Goal: Task Accomplishment & Management: Use online tool/utility

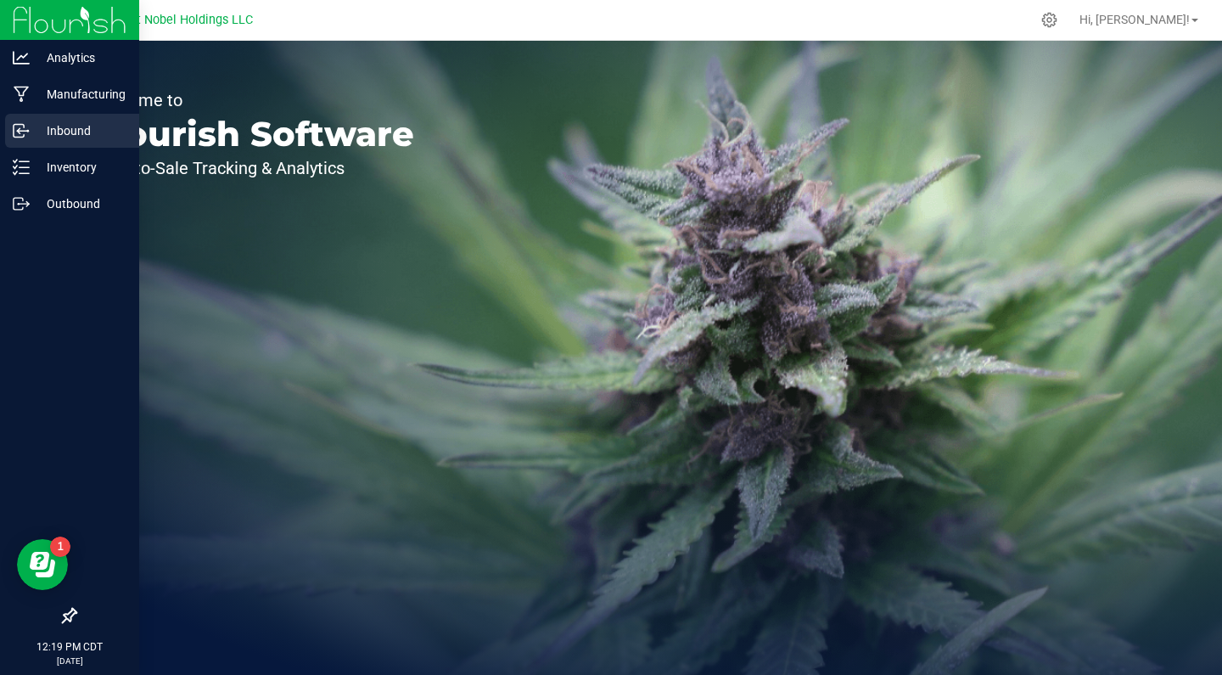
click at [25, 143] on div "Inbound" at bounding box center [72, 131] width 134 height 34
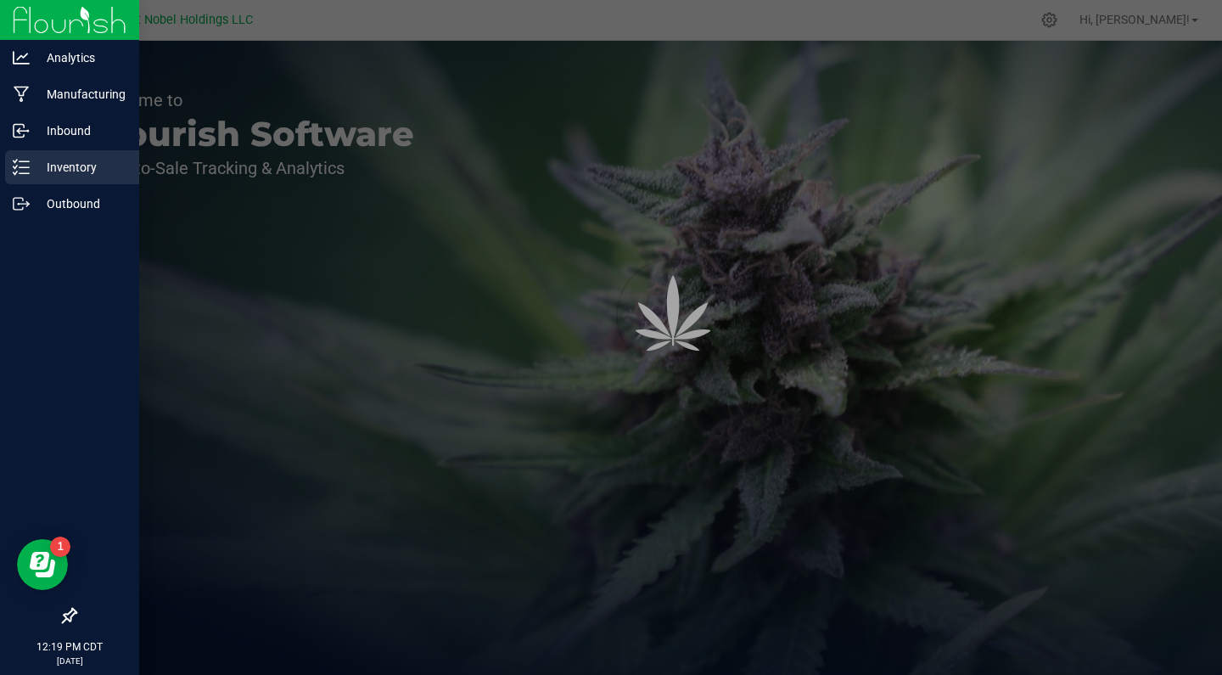
click at [41, 182] on div "Inventory" at bounding box center [72, 167] width 134 height 34
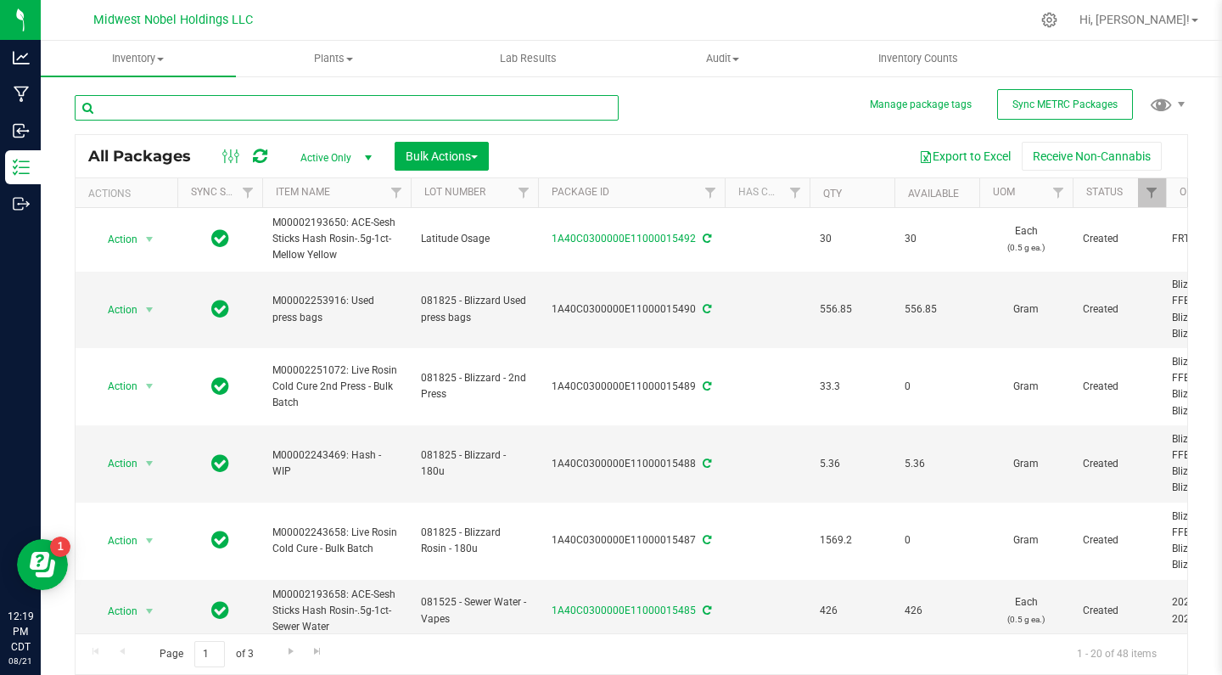
click at [239, 95] on input "text" at bounding box center [347, 107] width 544 height 25
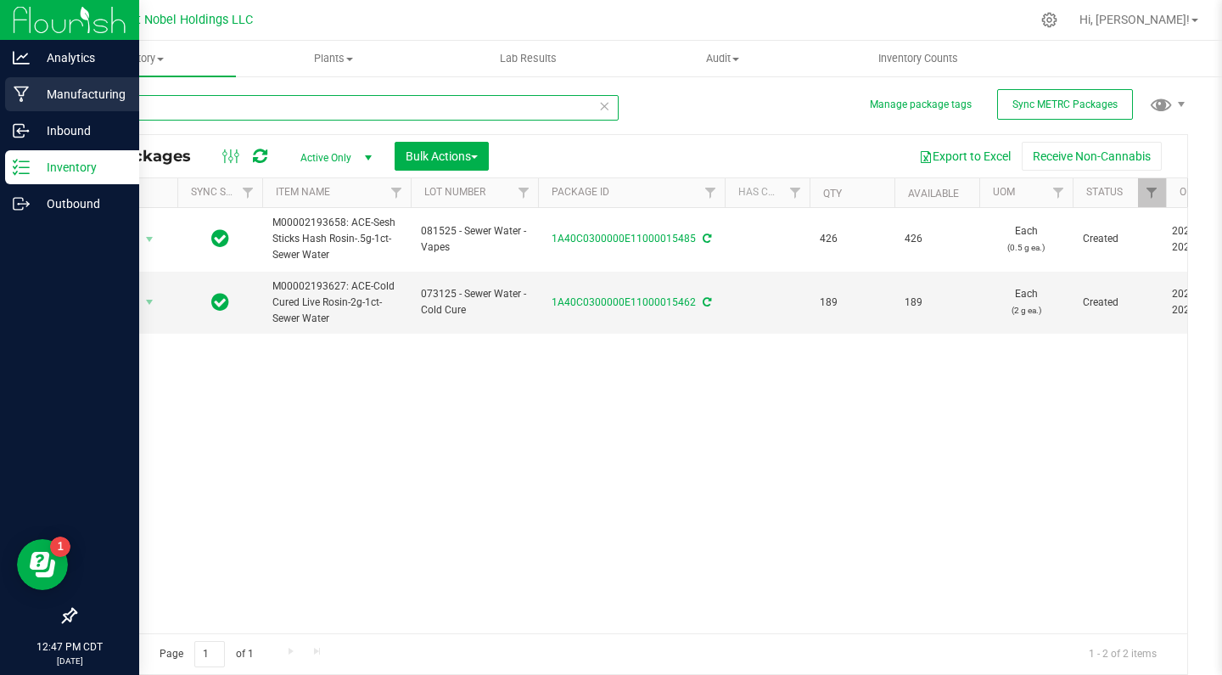
type input "sewer"
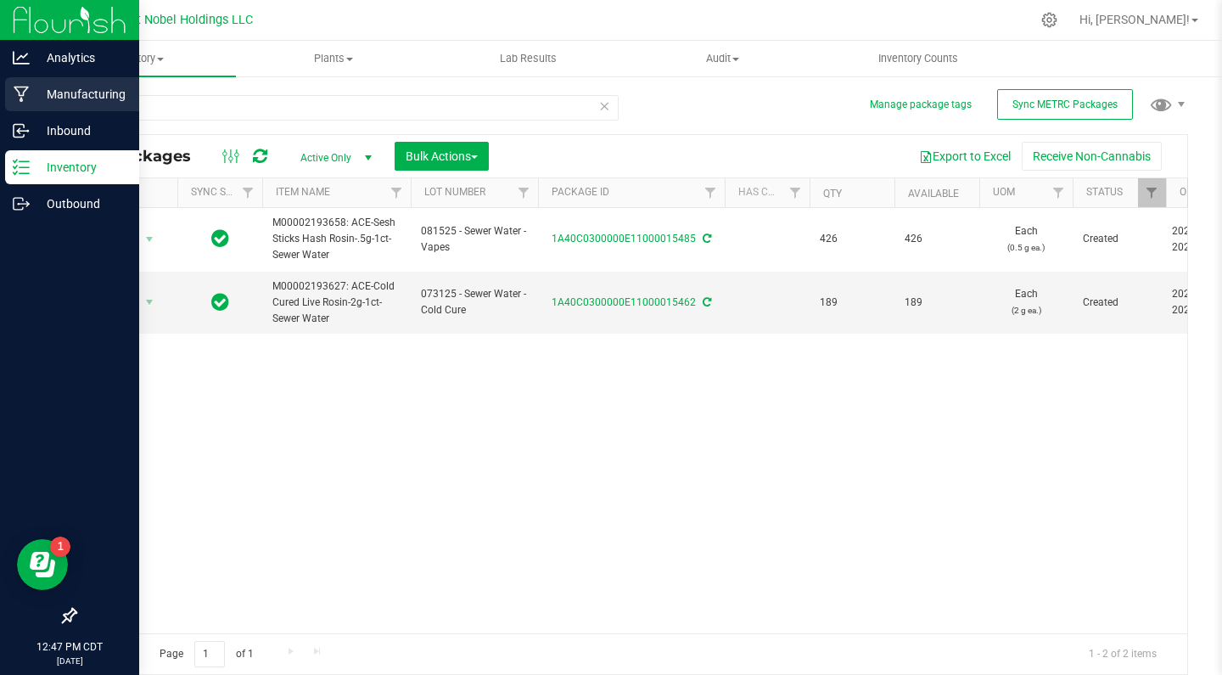
click at [48, 87] on p "Manufacturing" at bounding box center [81, 94] width 102 height 20
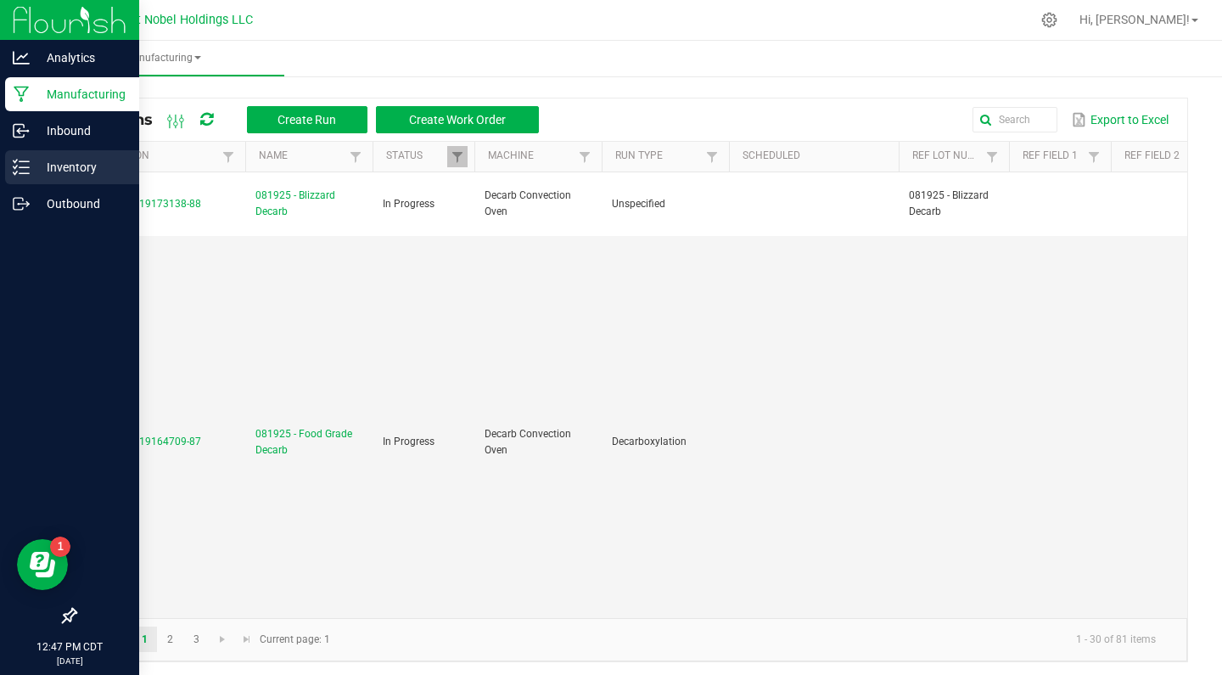
click at [77, 156] on div "Inventory" at bounding box center [72, 167] width 134 height 34
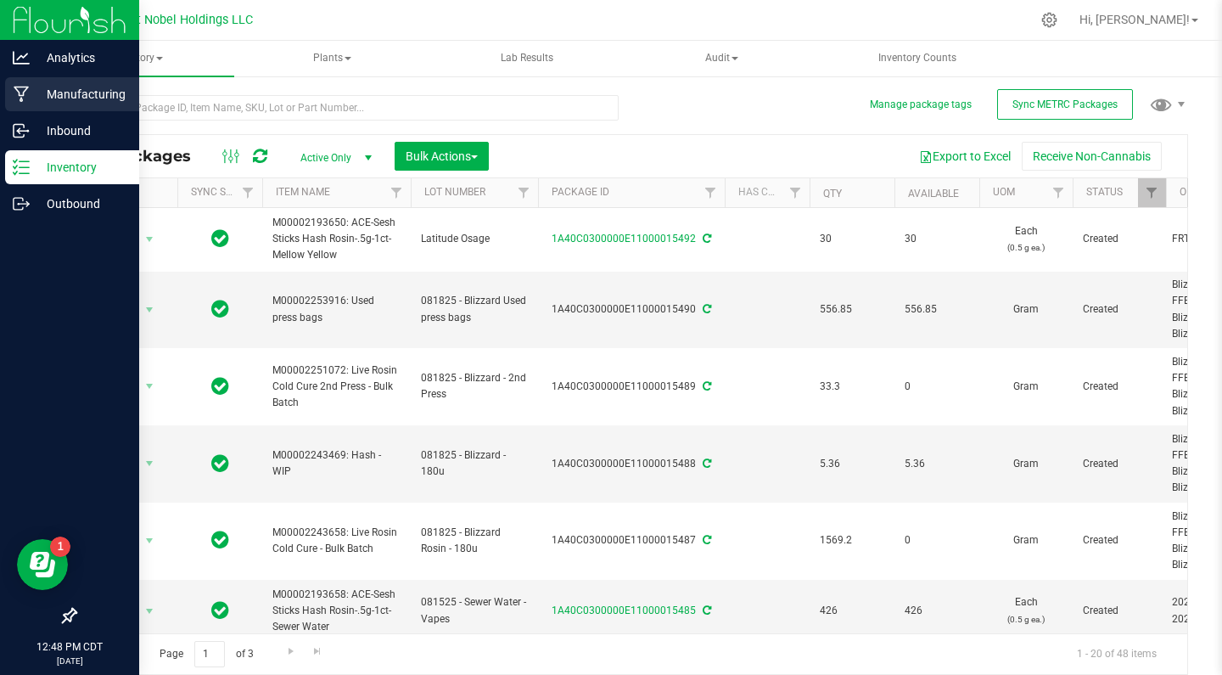
click at [58, 84] on p "Manufacturing" at bounding box center [81, 94] width 102 height 20
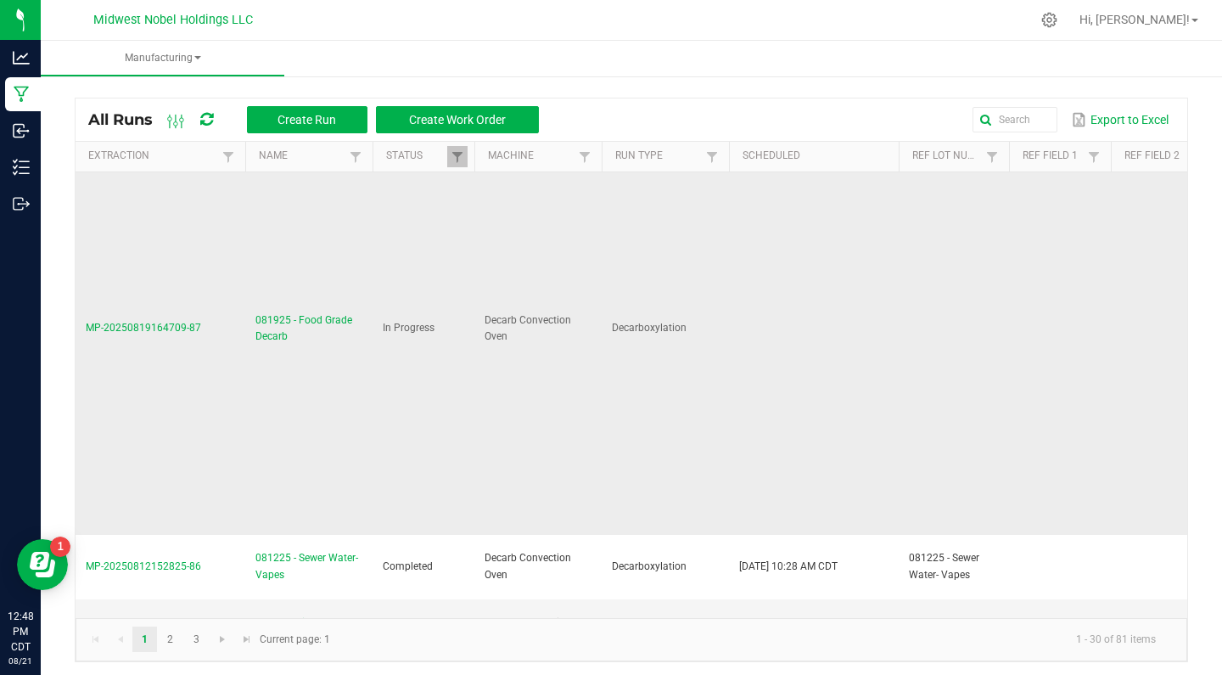
scroll to position [113, 0]
click at [300, 318] on span "081925 - Food Grade Decarb" at bounding box center [309, 329] width 107 height 32
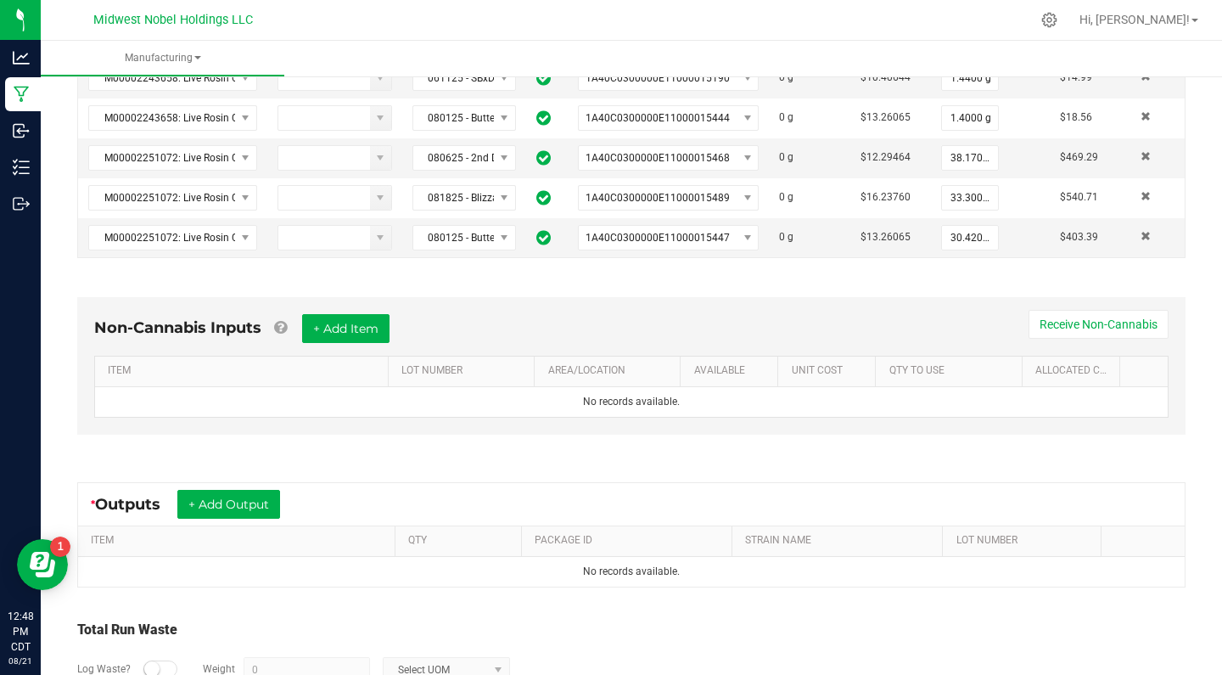
scroll to position [587, 0]
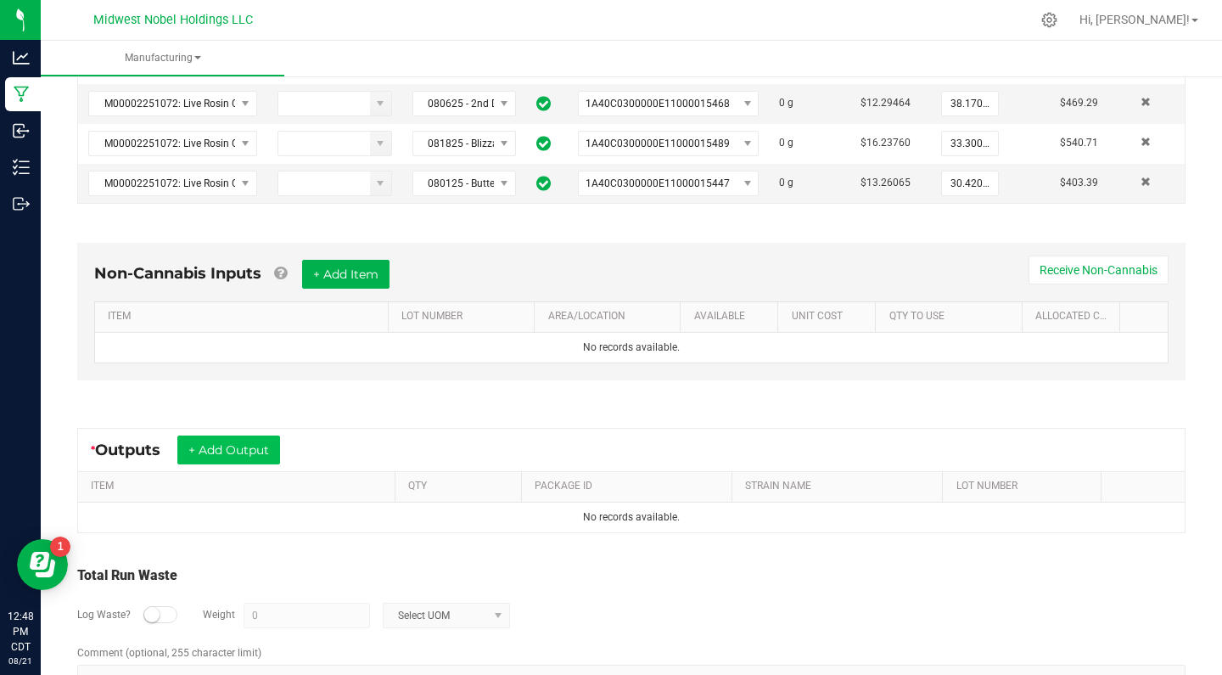
click at [240, 450] on button "+ Add Output" at bounding box center [228, 449] width 103 height 29
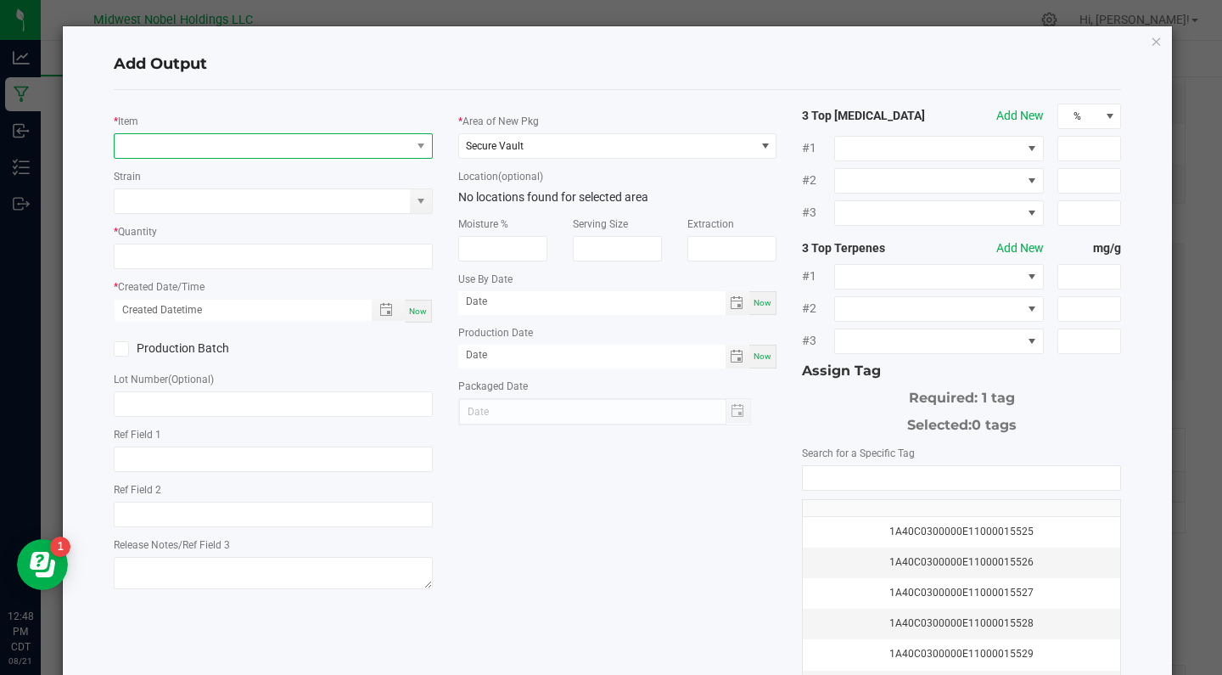
click at [225, 149] on span "NO DATA FOUND" at bounding box center [263, 146] width 296 height 24
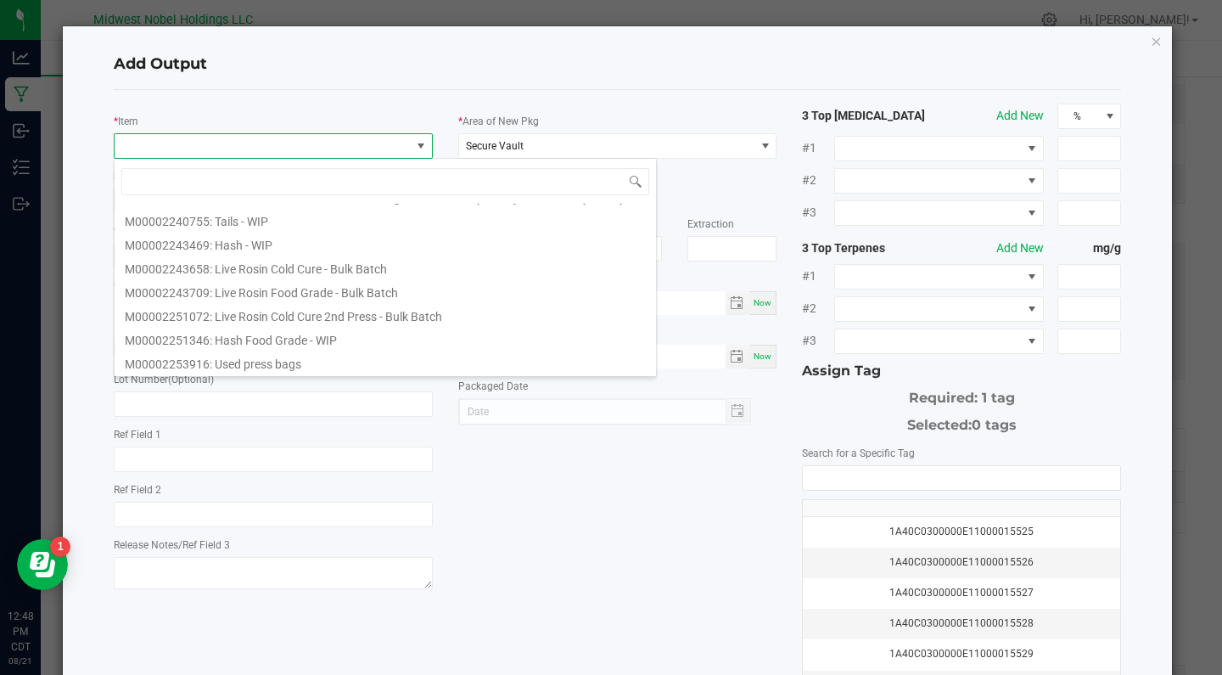
scroll to position [476, 0]
click at [346, 289] on li "M00002243709: Live Rosin Food Grade - Bulk Batch" at bounding box center [386, 286] width 542 height 24
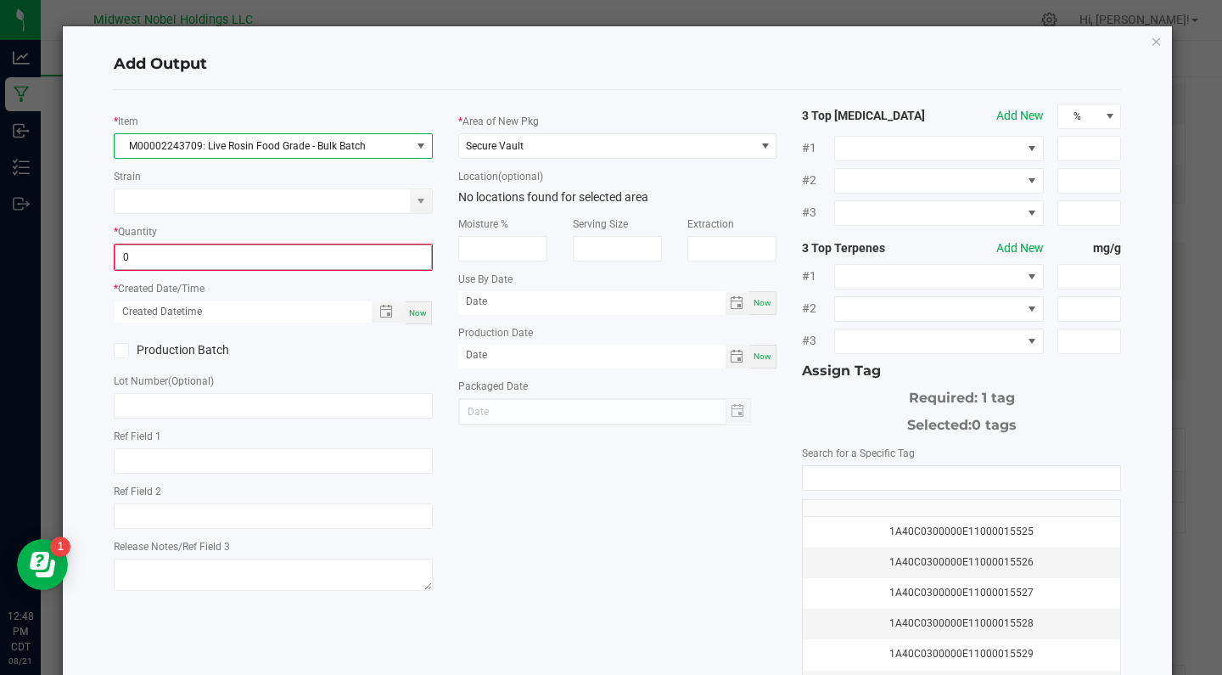
click at [137, 260] on input "0" at bounding box center [273, 257] width 316 height 24
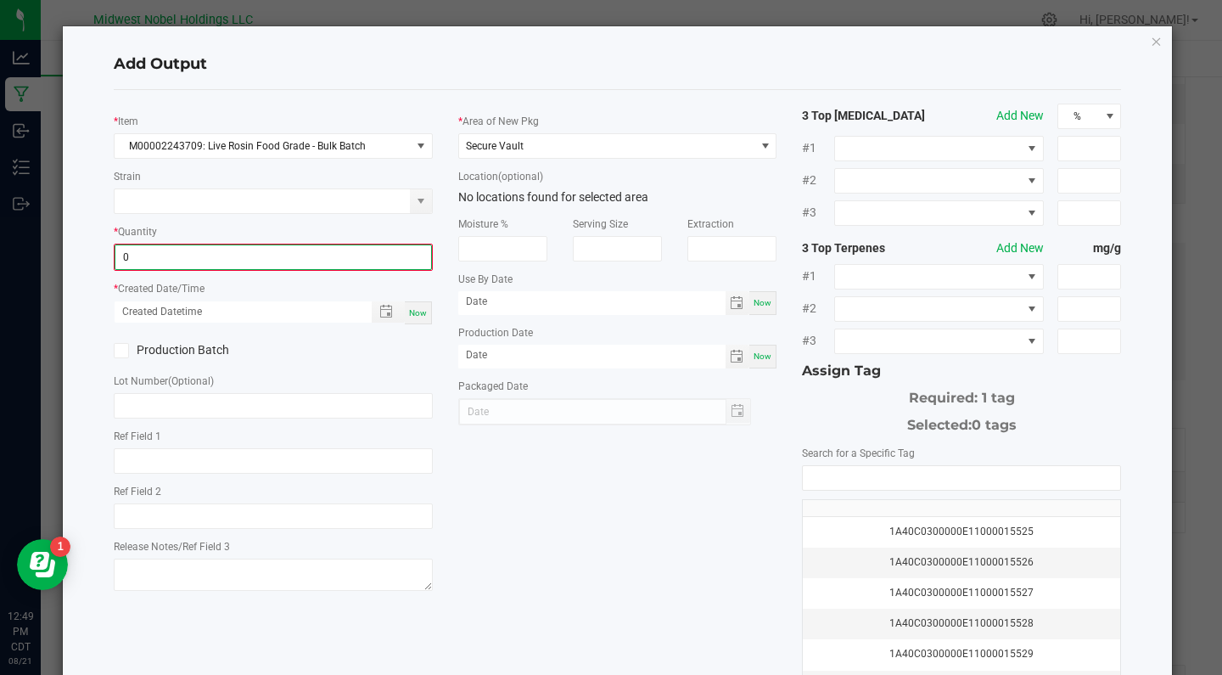
type input "1"
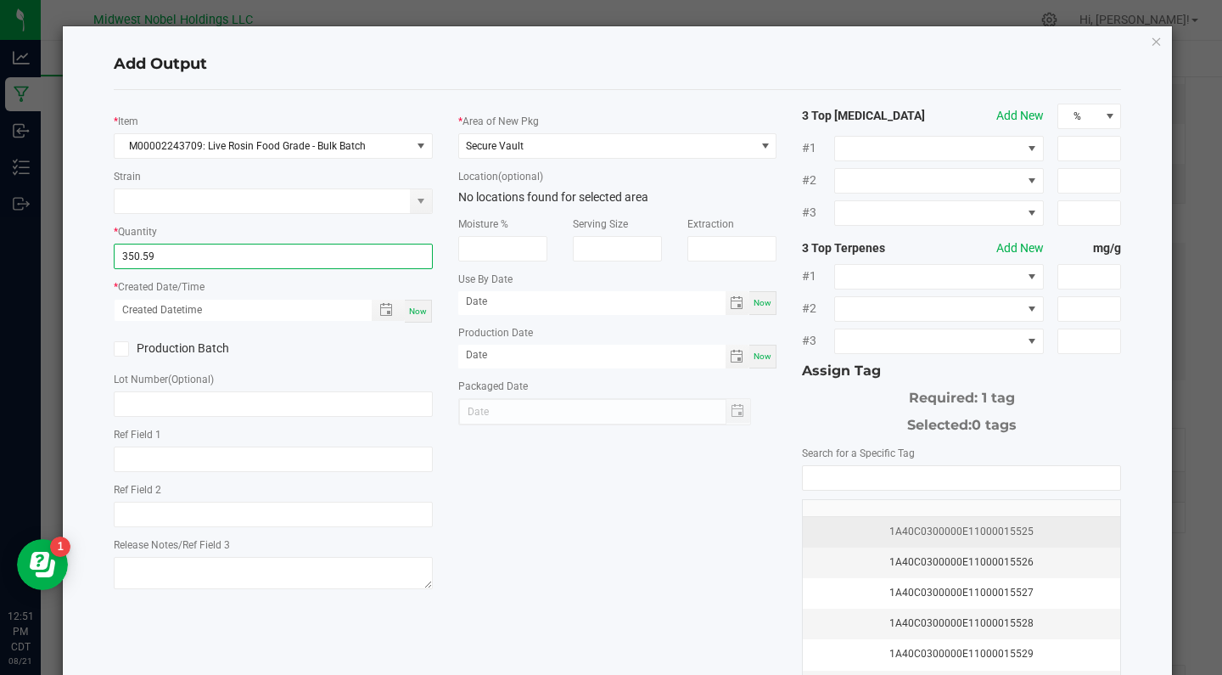
type input "350.5900 g"
click at [972, 533] on div "1A40C0300000E11000015525" at bounding box center [961, 532] width 297 height 16
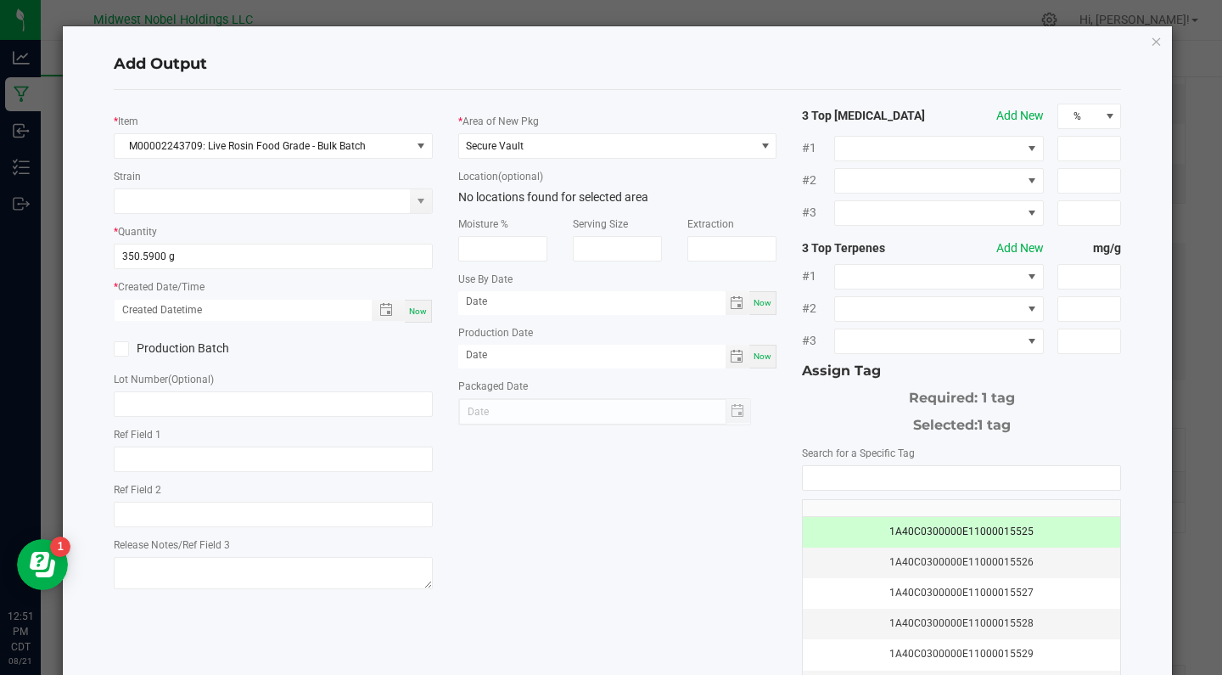
click at [158, 350] on label "Production Batch" at bounding box center [187, 349] width 147 height 18
click at [0, 0] on input "Production Batch" at bounding box center [0, 0] width 0 height 0
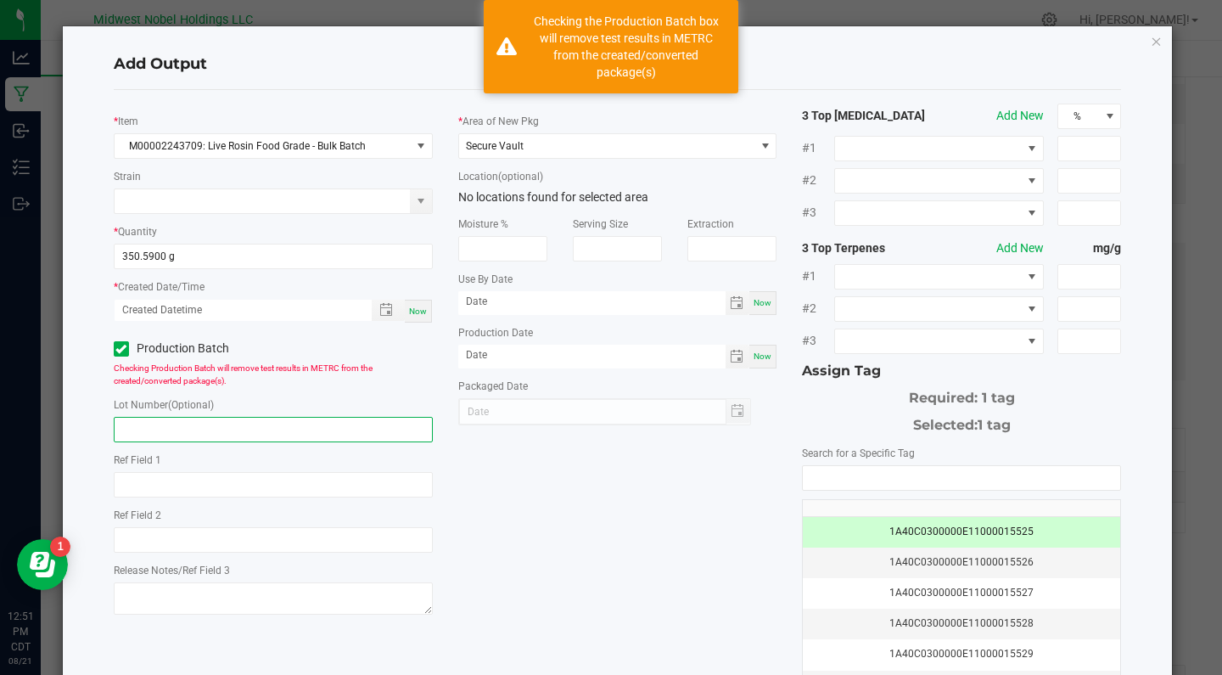
click at [196, 425] on input "text" at bounding box center [273, 429] width 319 height 25
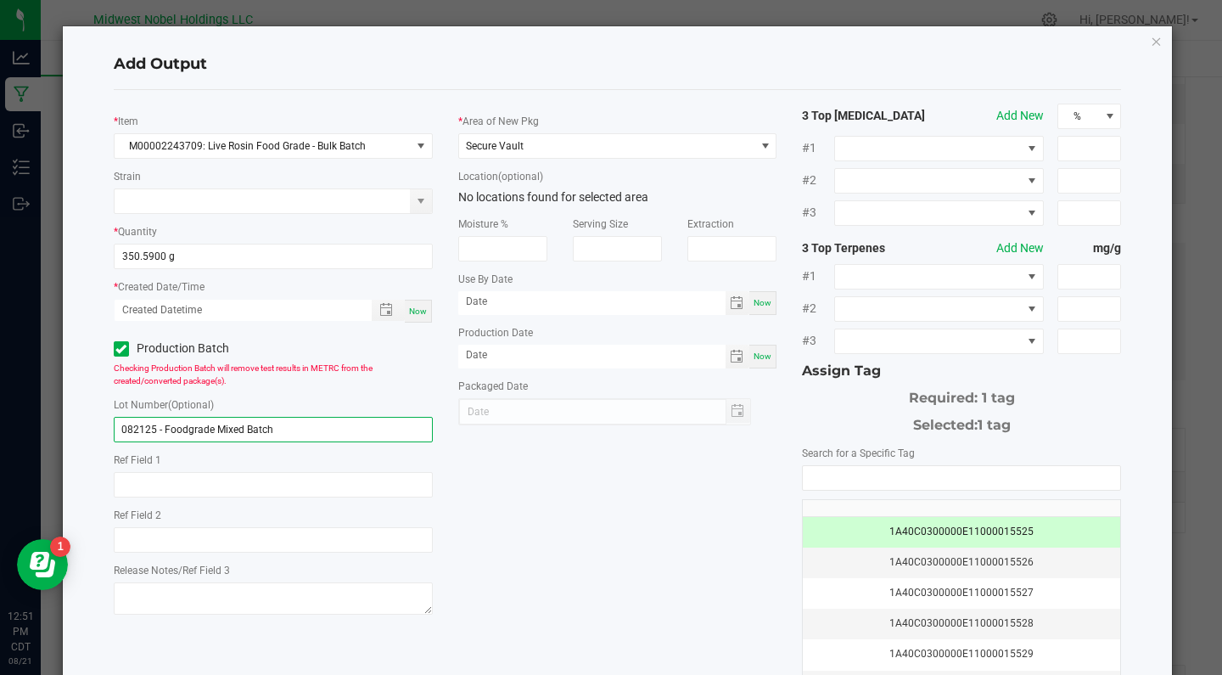
type input "082125 - Foodgrade Mixed Batch"
click at [662, 553] on div "* Item M00002243709: Live Rosin Food Grade - Bulk Batch Strain * Quantity 350.5…" at bounding box center [618, 408] width 1034 height 609
click at [426, 319] on div "Now" at bounding box center [418, 311] width 27 height 23
type input "[DATE] 12:51 PM"
type input "[DATE]"
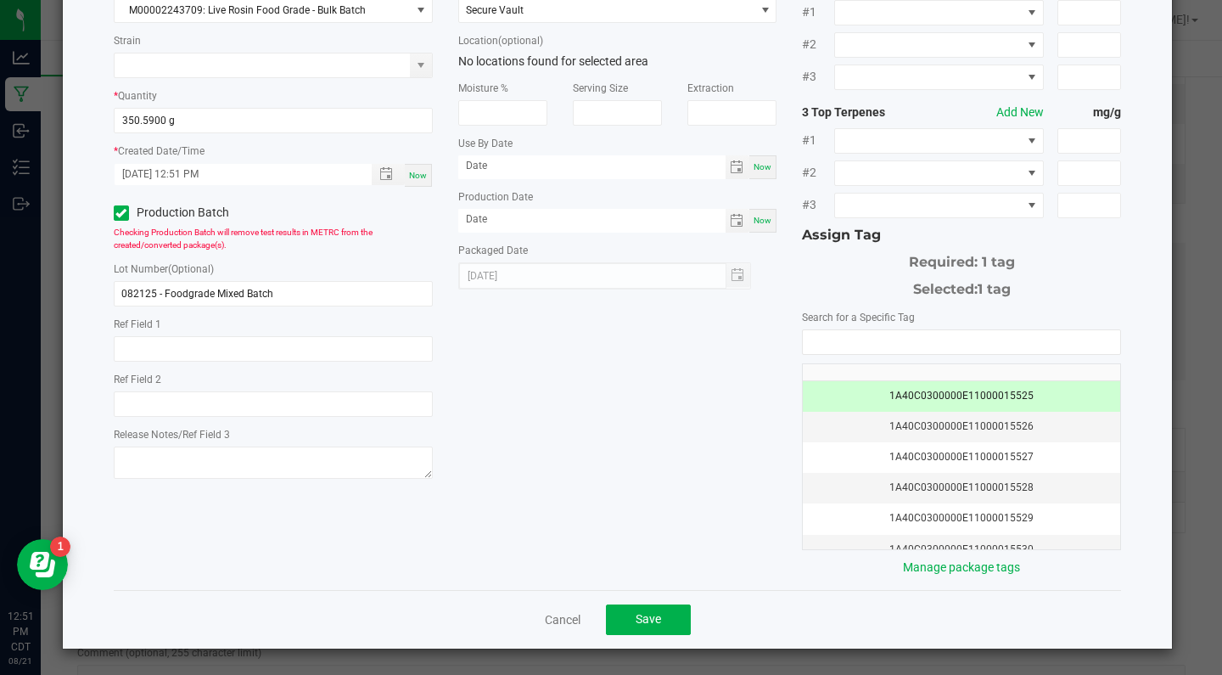
scroll to position [135, 0]
click at [631, 615] on button "Save" at bounding box center [648, 620] width 85 height 31
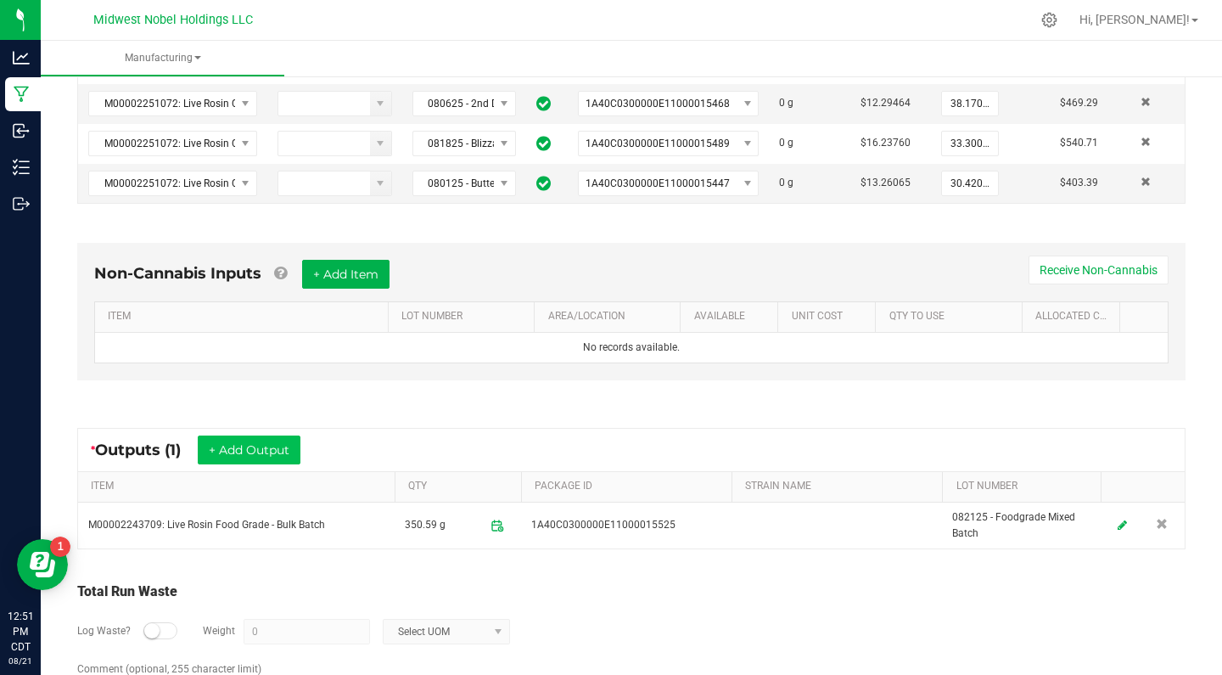
click at [228, 447] on button "+ Add Output" at bounding box center [249, 449] width 103 height 29
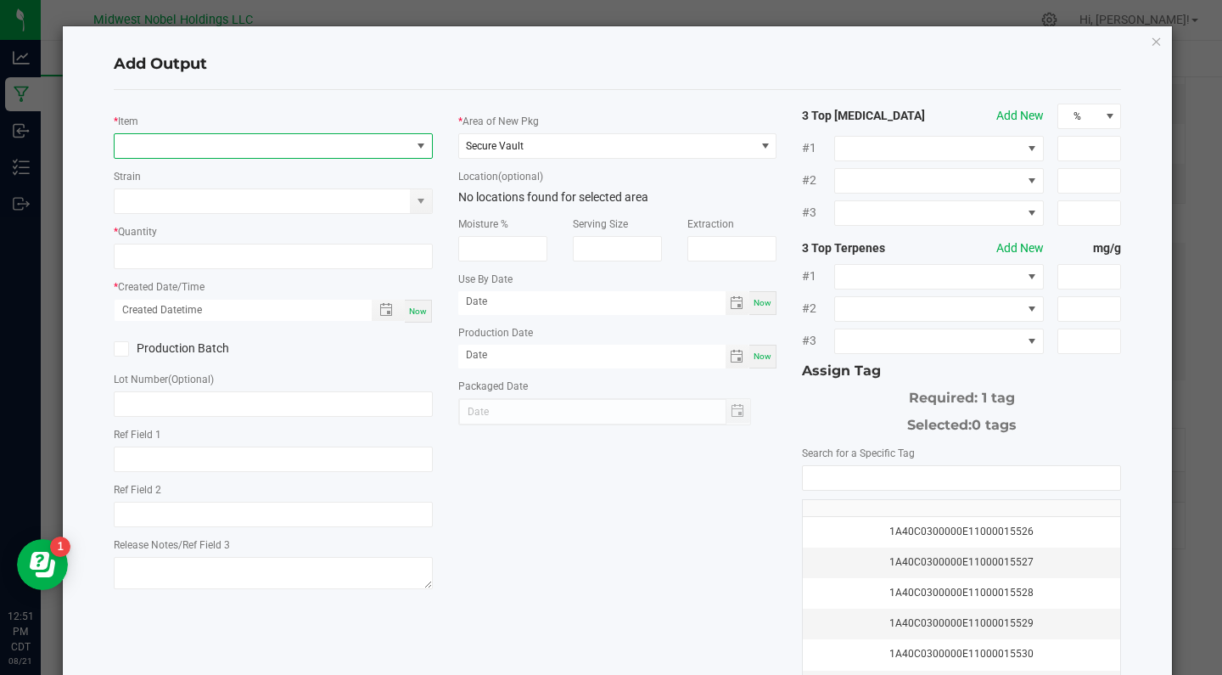
click at [220, 149] on span "NO DATA FOUND" at bounding box center [263, 146] width 296 height 24
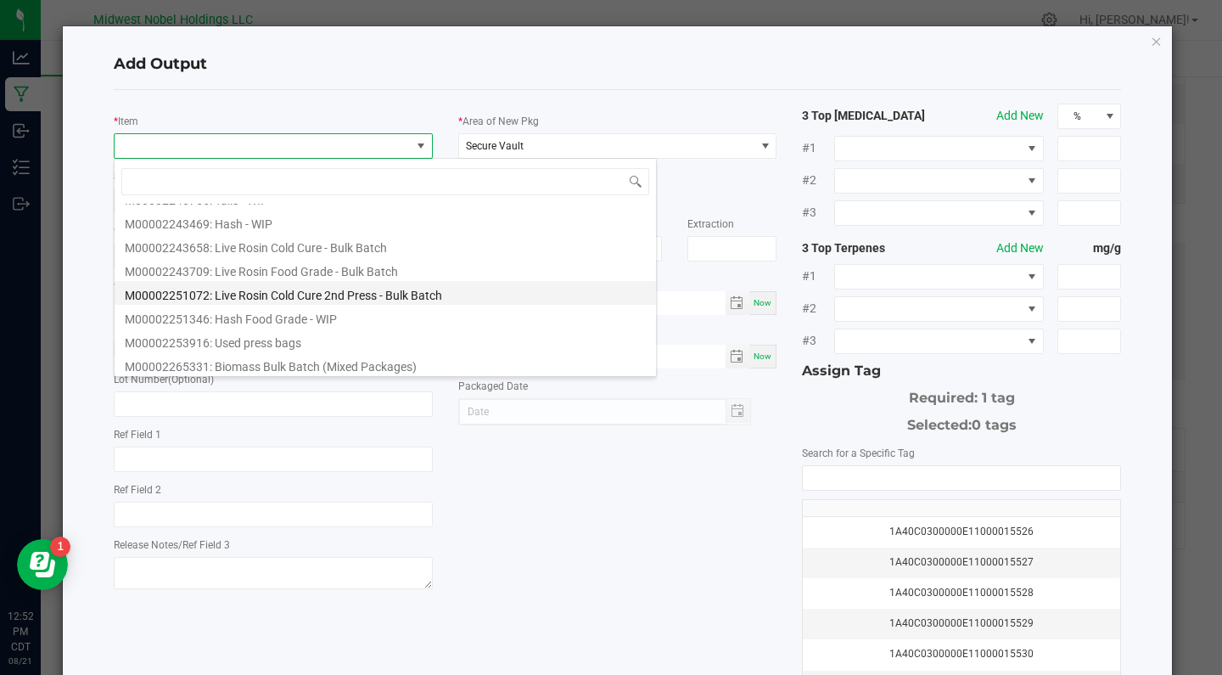
scroll to position [466, 0]
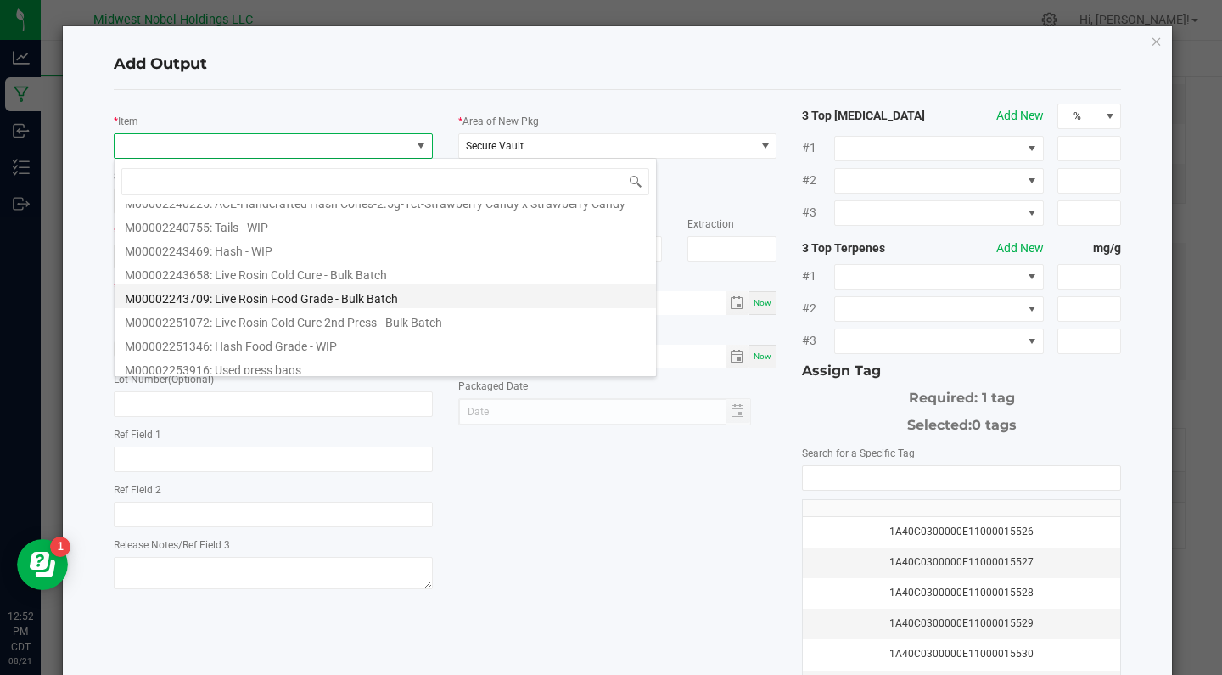
click at [339, 306] on li "M00002243709: Live Rosin Food Grade - Bulk Batch" at bounding box center [386, 296] width 542 height 24
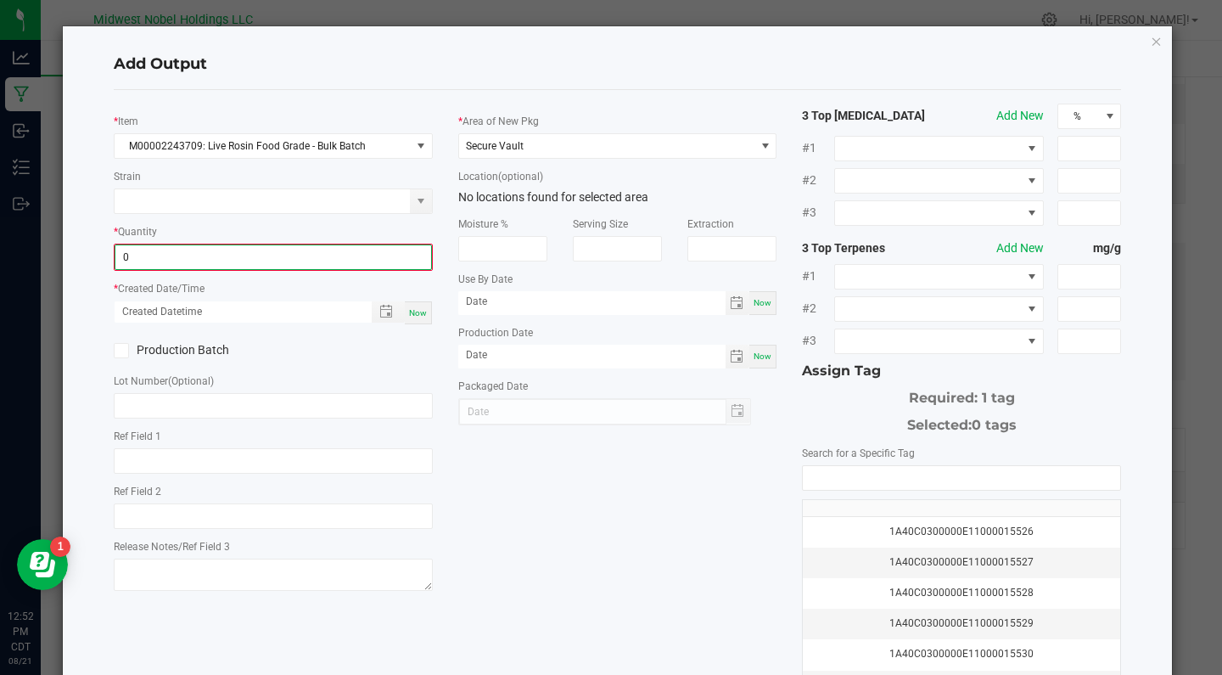
click at [205, 256] on input "0" at bounding box center [273, 257] width 316 height 24
type input "10.3000 g"
click at [424, 312] on span "Now" at bounding box center [418, 310] width 18 height 9
type input "[DATE] 12:52 PM"
type input "[DATE]"
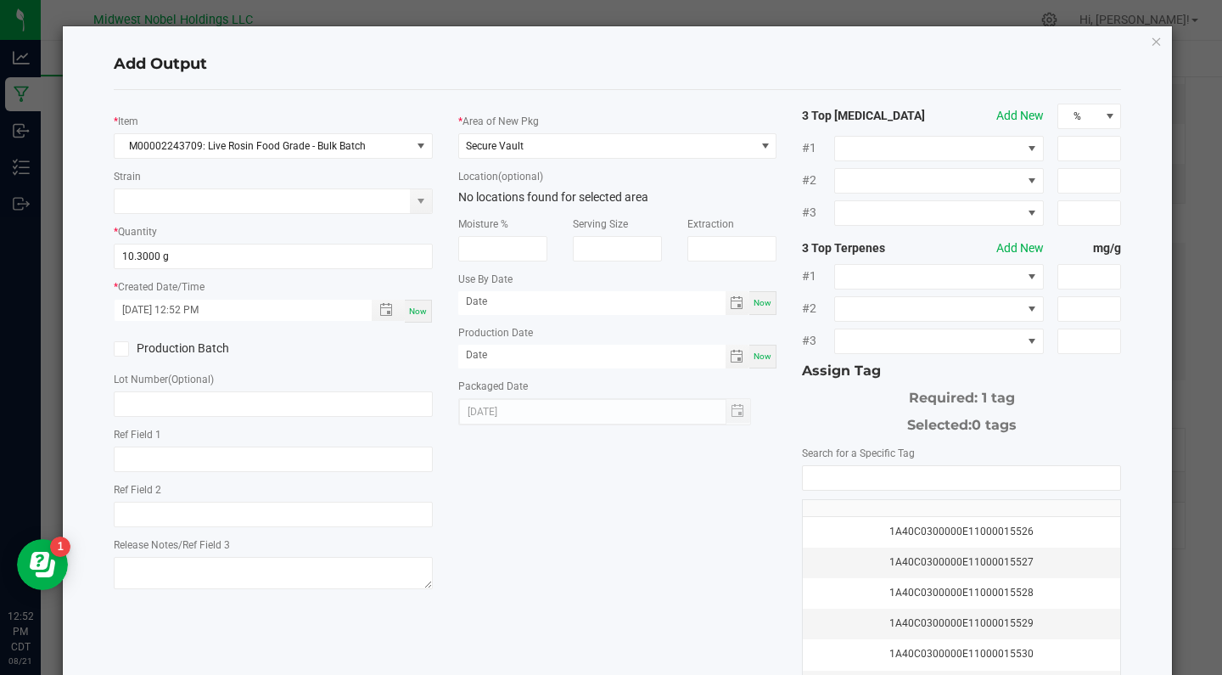
click at [188, 344] on label "Production Batch" at bounding box center [187, 349] width 147 height 18
click at [0, 0] on input "Production Batch" at bounding box center [0, 0] width 0 height 0
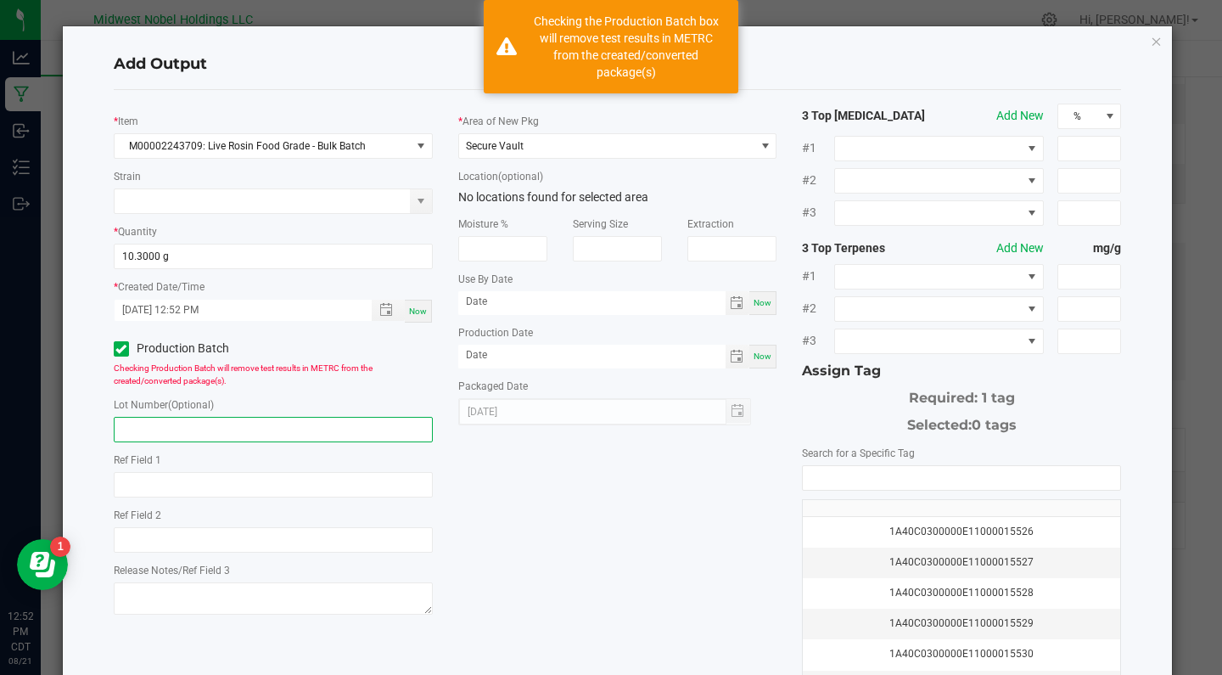
click at [182, 438] on input "text" at bounding box center [273, 429] width 319 height 25
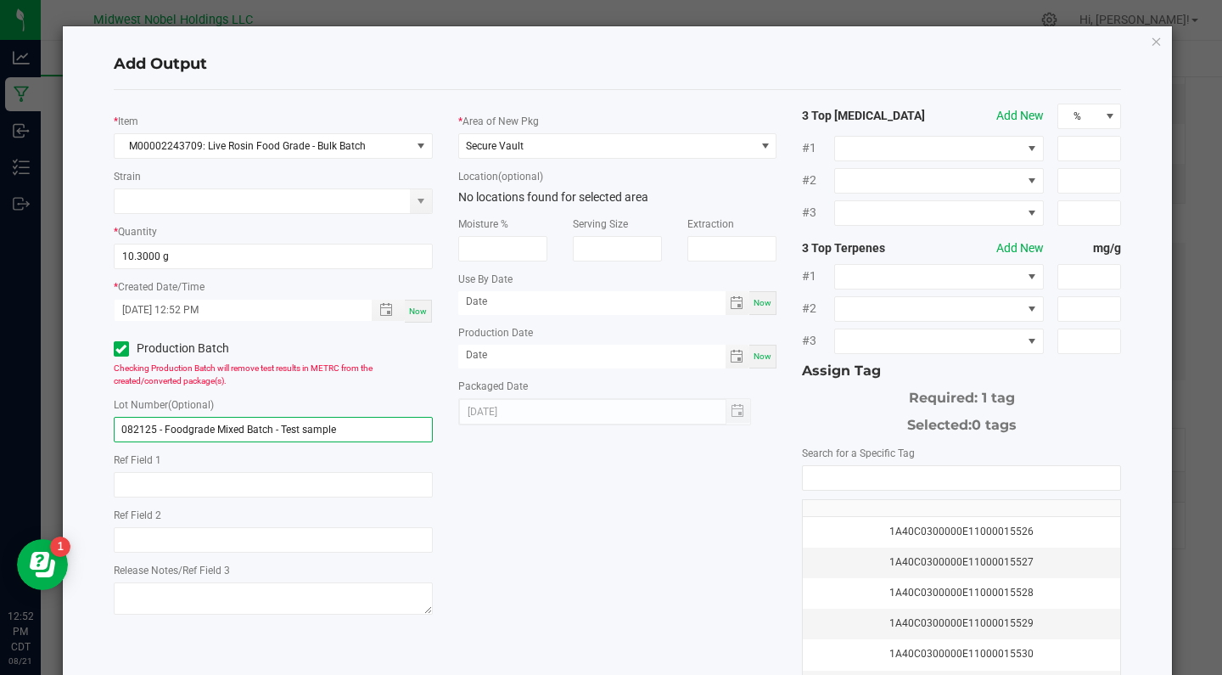
type input "082125 - Foodgrade Mixed Batch - Test sample"
click at [551, 496] on div "* Item M00002243709: Live Rosin Food Grade - Bulk Batch Strain * Quantity 10.30…" at bounding box center [618, 408] width 1034 height 609
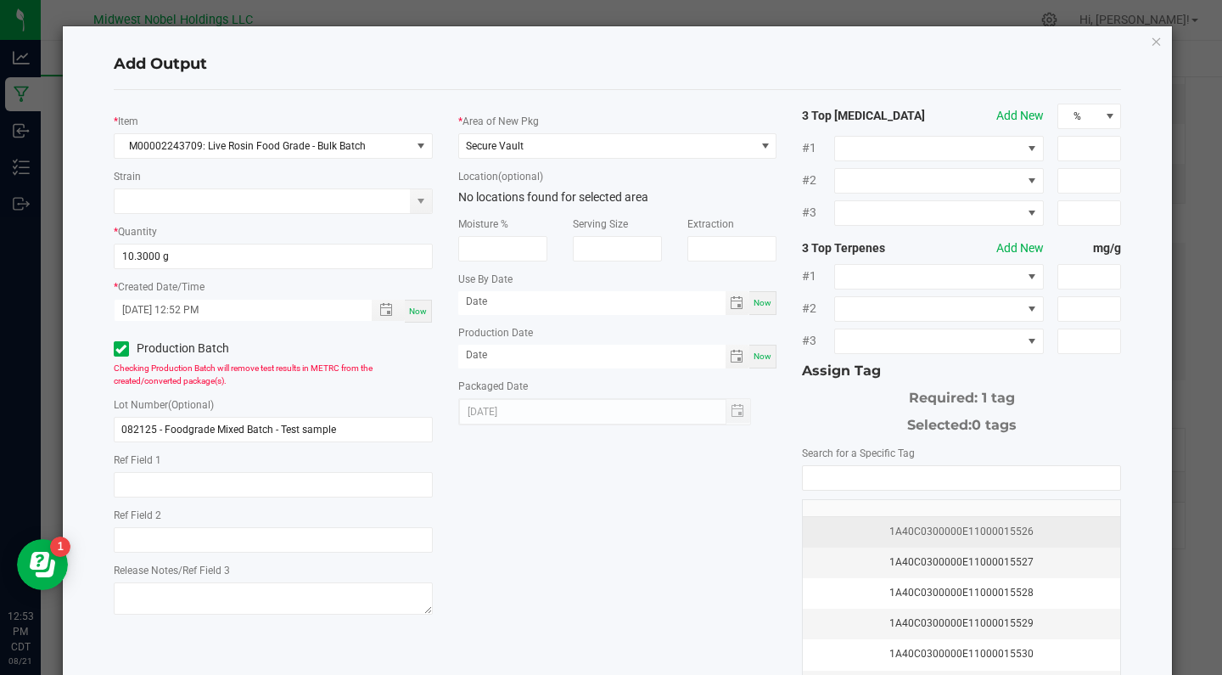
click at [1081, 528] on div "1A40C0300000E11000015526" at bounding box center [961, 532] width 297 height 16
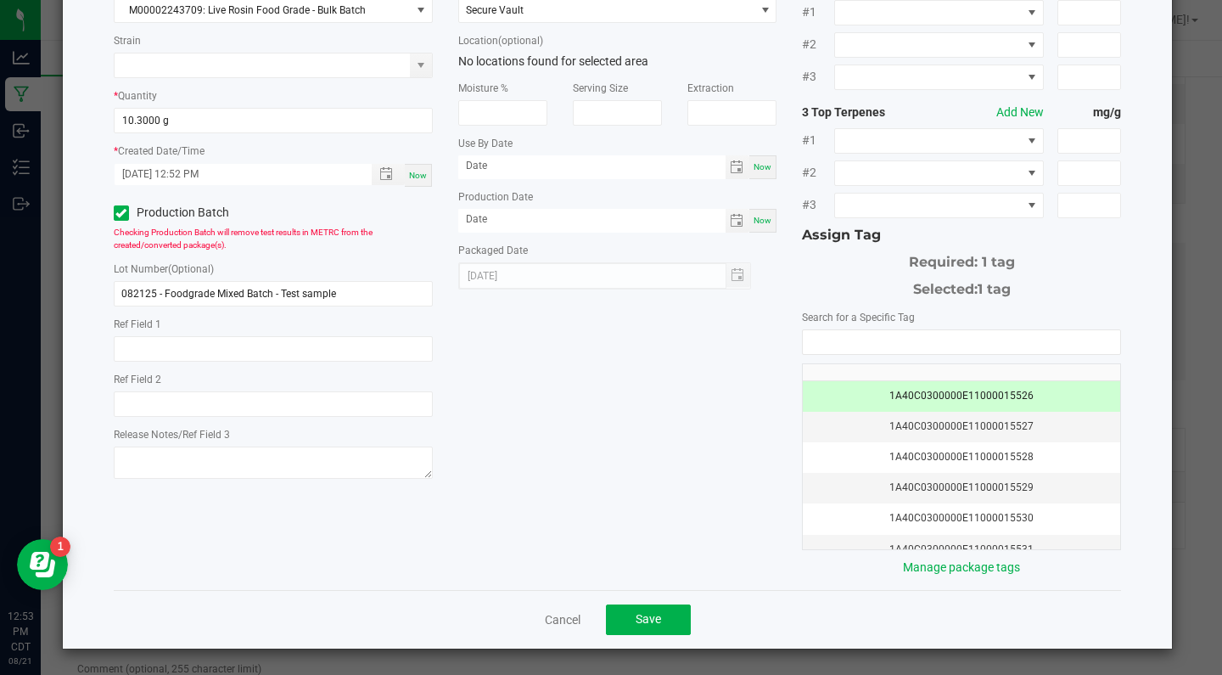
scroll to position [135, 0]
click at [649, 615] on span "Save" at bounding box center [648, 620] width 25 height 14
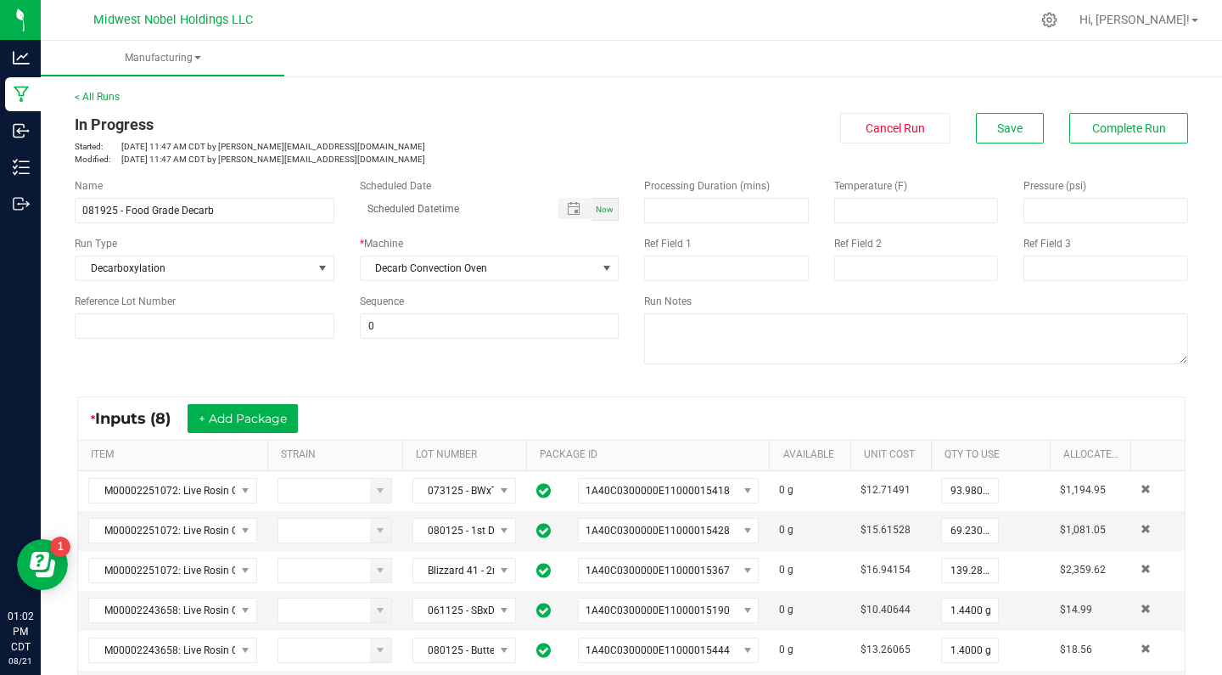
scroll to position [0, 0]
click at [1013, 136] on button "Save" at bounding box center [1010, 128] width 68 height 31
click at [1110, 121] on span "Complete Run" at bounding box center [1129, 128] width 74 height 14
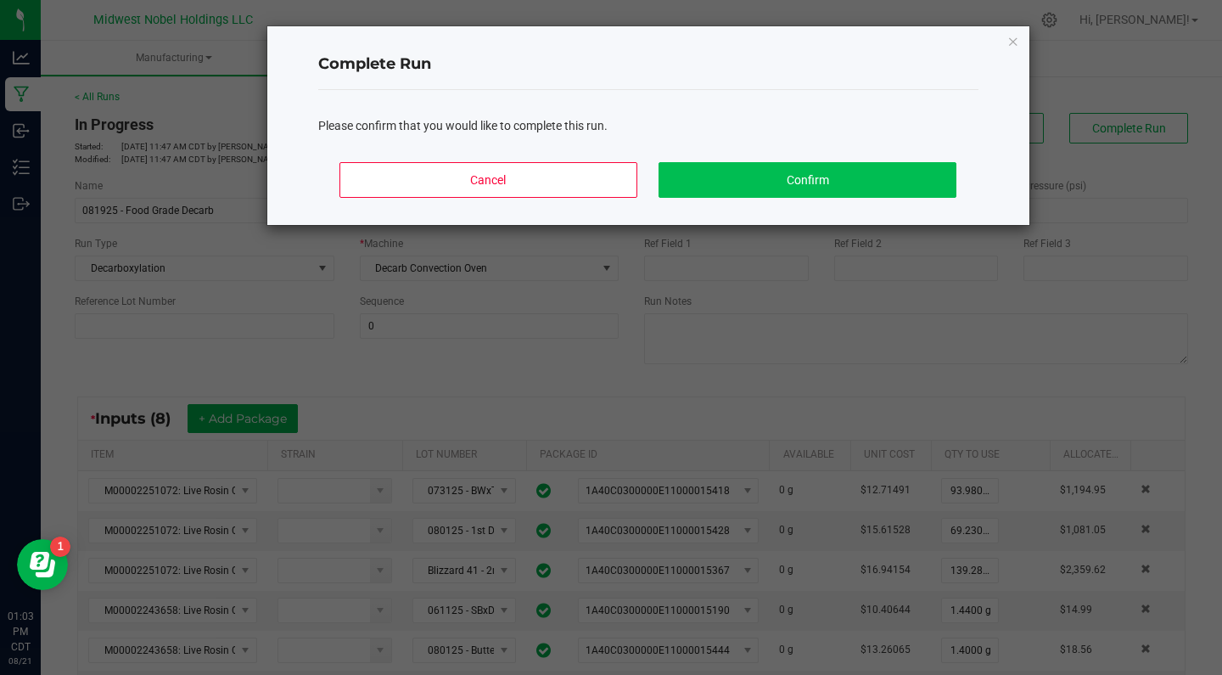
click at [790, 177] on button "Confirm" at bounding box center [807, 180] width 297 height 36
